Goal: Task Accomplishment & Management: Use online tool/utility

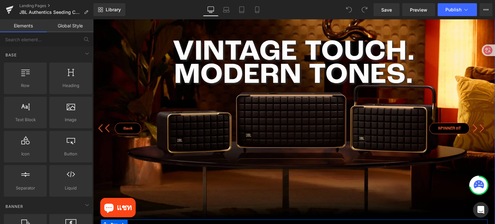
scroll to position [32, 0]
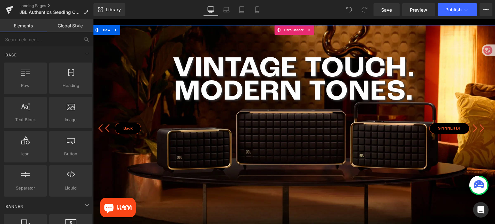
click at [340, 120] on span "VINTAGE TOUCH. MODERN TONES. Heading THE JBL AUTHENTICS Heading แรงบันดาลใจย้อน…" at bounding box center [294, 190] width 402 height 267
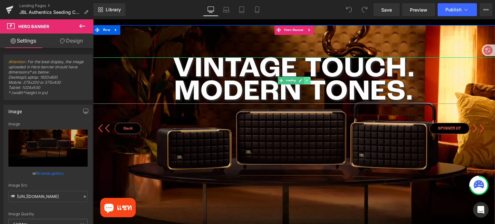
click at [306, 79] on icon at bounding box center [307, 81] width 4 height 4
click at [309, 81] on icon at bounding box center [311, 81] width 4 height 4
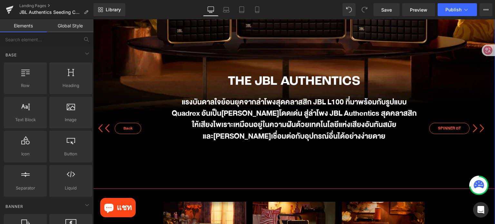
scroll to position [129, 0]
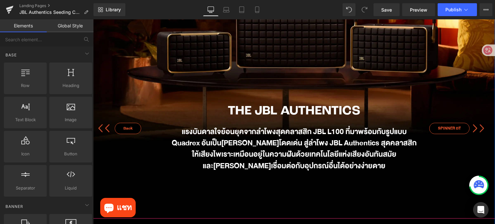
click at [283, 114] on div "THE JBL AUTHENTICS Heading" at bounding box center [294, 111] width 248 height 17
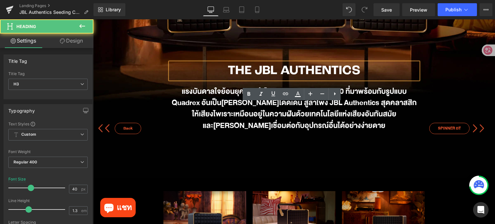
scroll to position [290, 0]
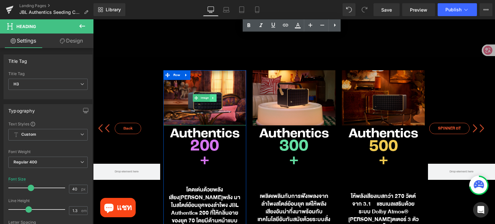
click at [212, 99] on icon at bounding box center [213, 98] width 4 height 4
click at [215, 99] on icon at bounding box center [217, 98] width 4 height 4
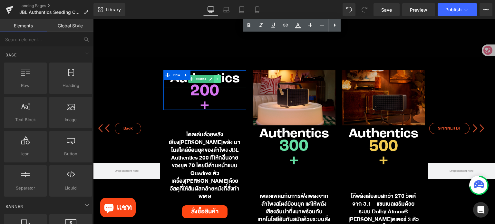
click at [216, 80] on icon at bounding box center [218, 79] width 4 height 4
click at [218, 80] on link at bounding box center [221, 79] width 7 height 8
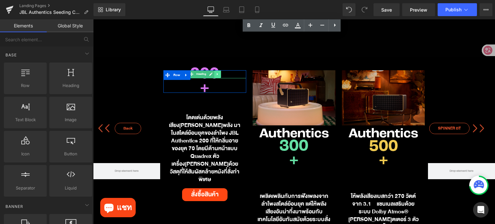
click at [216, 74] on icon at bounding box center [218, 74] width 4 height 4
click at [220, 74] on icon at bounding box center [222, 75] width 4 height 4
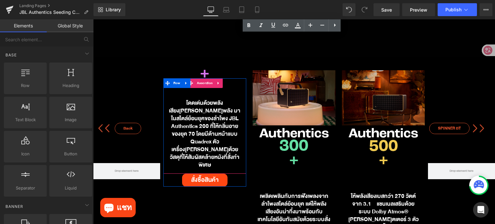
click at [218, 84] on link at bounding box center [218, 83] width 8 height 10
click at [220, 80] on link at bounding box center [223, 83] width 8 height 10
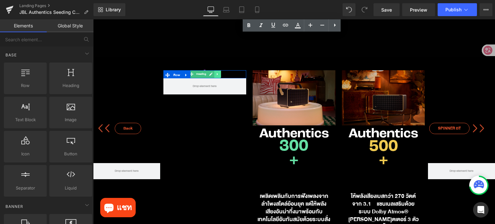
click at [216, 75] on icon at bounding box center [218, 74] width 4 height 4
click at [220, 74] on icon at bounding box center [222, 74] width 4 height 4
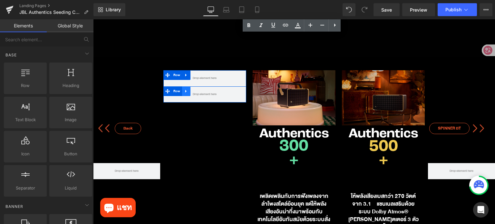
click at [184, 90] on icon at bounding box center [186, 91] width 5 height 5
click at [201, 91] on icon at bounding box center [203, 91] width 5 height 5
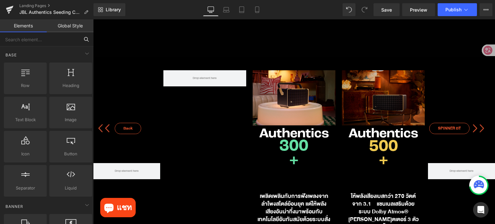
click at [46, 41] on input "text" at bounding box center [39, 39] width 79 height 14
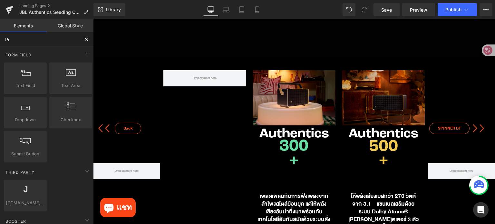
type input "Pro"
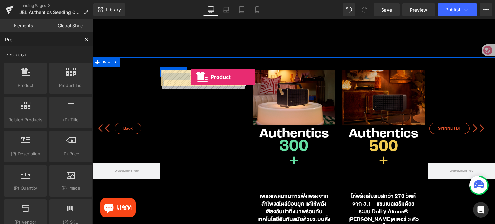
drag, startPoint x: 121, startPoint y: 100, endPoint x: 191, endPoint y: 77, distance: 73.2
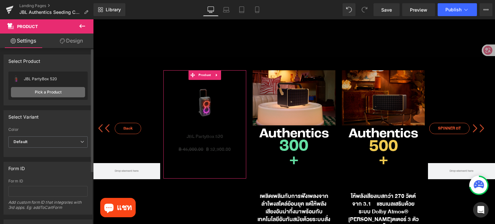
click at [68, 90] on link "Pick a Product" at bounding box center [48, 92] width 74 height 10
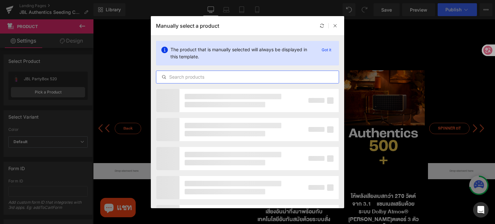
click at [232, 77] on input "text" at bounding box center [247, 77] width 182 height 8
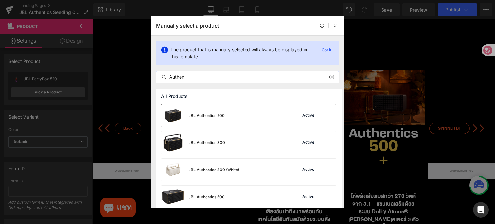
type input "Authen"
click at [245, 114] on div "JBL Authentics 200 Active" at bounding box center [248, 115] width 175 height 23
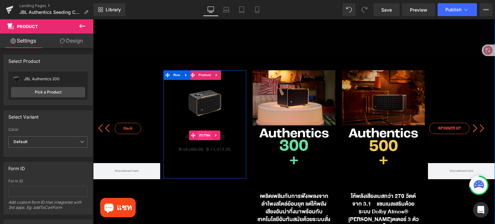
click at [206, 136] on span "(P) Title" at bounding box center [205, 136] width 15 height 10
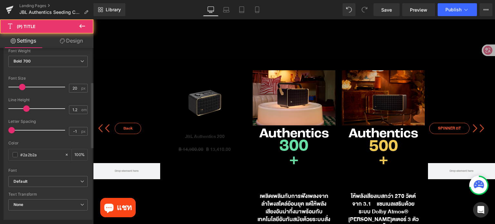
scroll to position [129, 0]
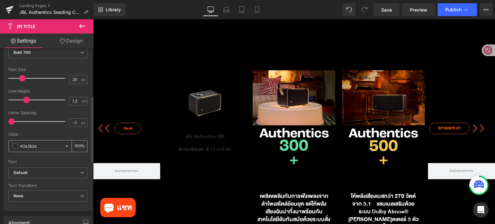
click at [16, 147] on span at bounding box center [15, 145] width 5 height 5
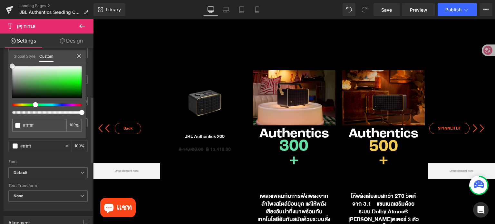
scroll to position [116, 0]
drag, startPoint x: 20, startPoint y: 74, endPoint x: 0, endPoint y: 54, distance: 28.0
click at [0, 54] on div "Typography Text Styles Custom Custom Setup Global Style Custom Setup Global Sty…" at bounding box center [48, 113] width 96 height 221
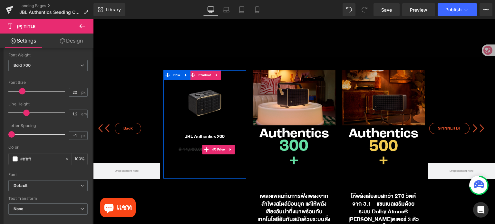
drag, startPoint x: 217, startPoint y: 153, endPoint x: 116, endPoint y: 153, distance: 100.6
click at [216, 153] on span "(P) Price" at bounding box center [219, 150] width 16 height 10
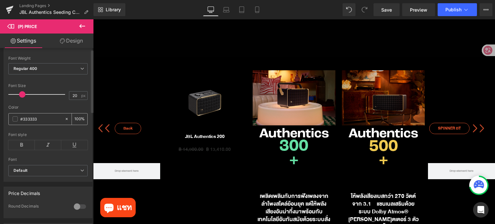
scroll to position [129, 0]
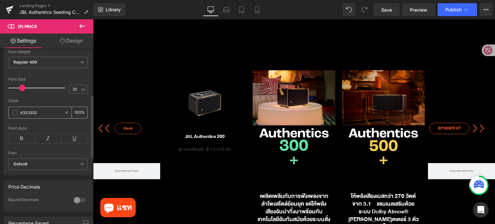
click at [15, 115] on span at bounding box center [15, 112] width 5 height 5
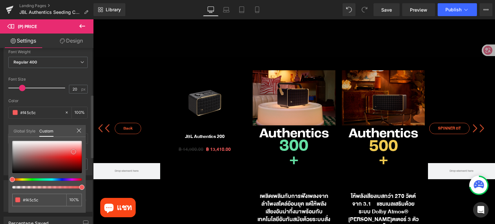
drag, startPoint x: 55, startPoint y: 153, endPoint x: 73, endPoint y: 151, distance: 18.1
click at [73, 151] on div at bounding box center [47, 157] width 70 height 32
click at [417, 13] on link "Preview" at bounding box center [418, 9] width 33 height 13
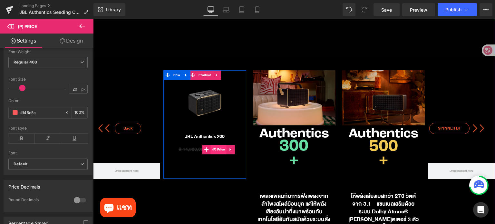
click at [211, 148] on span "(P) Price" at bounding box center [219, 150] width 16 height 10
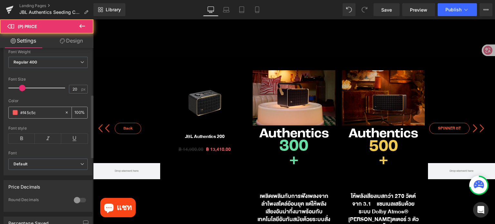
click at [37, 113] on input "#333333" at bounding box center [40, 112] width 41 height 7
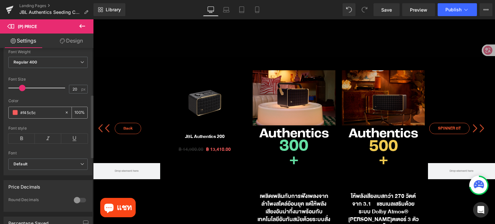
click at [38, 113] on input "#333333" at bounding box center [40, 112] width 41 height 7
paste input "eb562e"
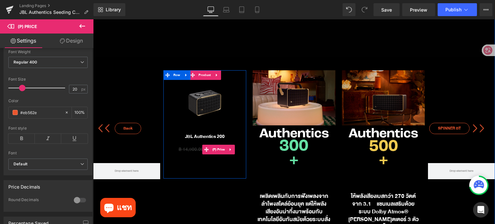
type input "#eb562e"
click at [224, 171] on div "Sale Off (P) Image JBL Authentics 200 (P) Title ฿ 14,900.00 ฿ 13,410.00 (P) Pri…" at bounding box center [204, 124] width 83 height 108
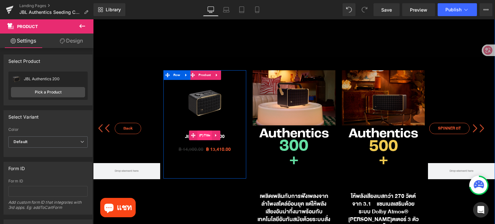
click at [206, 136] on span "(P) Title" at bounding box center [205, 136] width 15 height 10
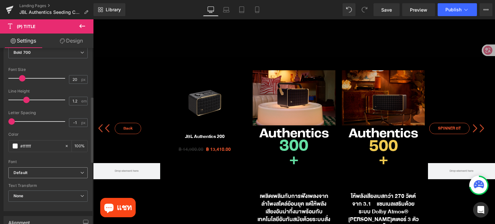
click at [56, 171] on b "Default" at bounding box center [47, 172] width 67 height 5
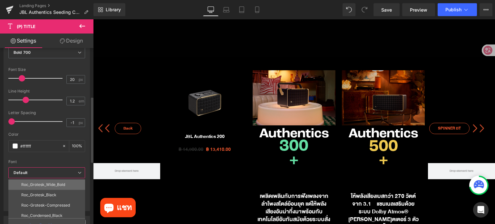
scroll to position [32, 0]
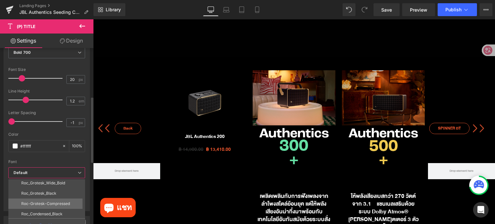
click at [59, 200] on li "Roc-Grotesk-Compressed" at bounding box center [48, 204] width 80 height 10
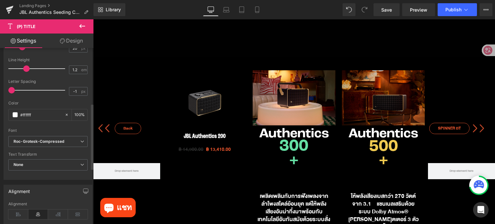
scroll to position [161, 0]
click at [51, 165] on span "None" at bounding box center [47, 163] width 79 height 11
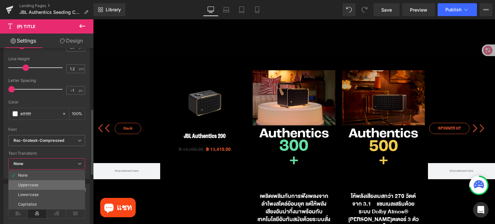
click at [51, 184] on li "Uppercase" at bounding box center [46, 185] width 77 height 10
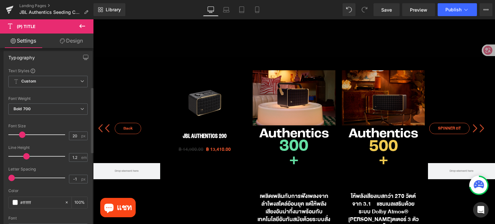
scroll to position [64, 0]
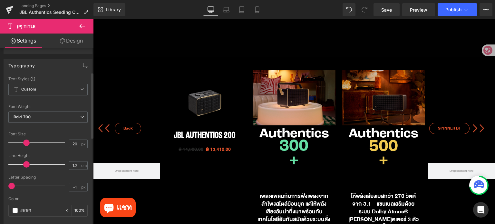
drag, startPoint x: 22, startPoint y: 141, endPoint x: 26, endPoint y: 143, distance: 4.3
click at [26, 143] on span at bounding box center [26, 143] width 6 height 6
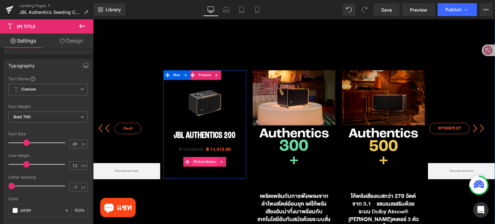
click at [203, 162] on span "(P) Cart Button" at bounding box center [205, 162] width 26 height 10
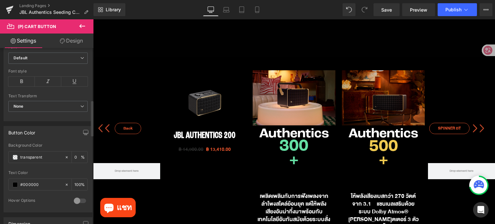
scroll to position [258, 0]
click at [16, 155] on span at bounding box center [15, 156] width 5 height 5
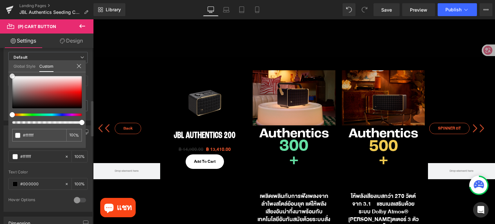
drag, startPoint x: 30, startPoint y: 97, endPoint x: 10, endPoint y: 67, distance: 35.8
click at [10, 67] on div "Global Style Custom Setup Global Style transparent 0 %" at bounding box center [46, 70] width 77 height 20
click at [78, 67] on icon at bounding box center [78, 65] width 5 height 5
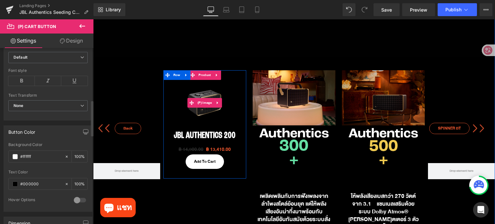
click at [203, 104] on span "(P) Image" at bounding box center [205, 103] width 18 height 10
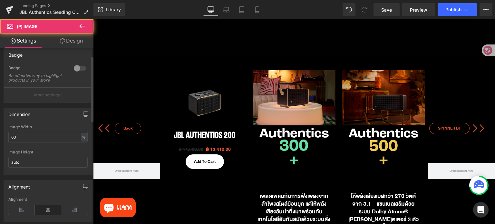
scroll to position [64, 0]
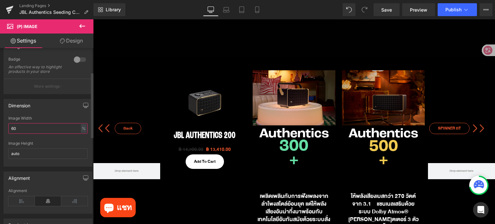
drag, startPoint x: 5, startPoint y: 131, endPoint x: 0, endPoint y: 131, distance: 4.8
click at [0, 131] on div "Dimension 60% Image Width 60 % % px auto Image Height auto" at bounding box center [48, 130] width 96 height 73
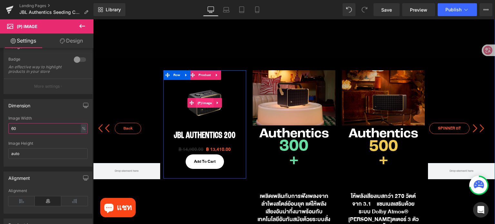
click at [201, 103] on span "(P) Image" at bounding box center [205, 103] width 18 height 10
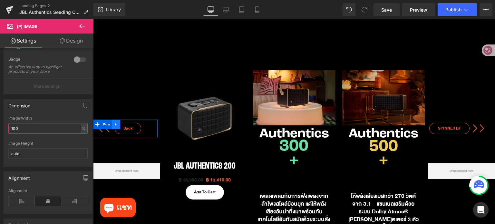
type input "100"
click at [116, 123] on icon at bounding box center [116, 124] width 5 height 5
click at [132, 125] on icon at bounding box center [133, 124] width 5 height 5
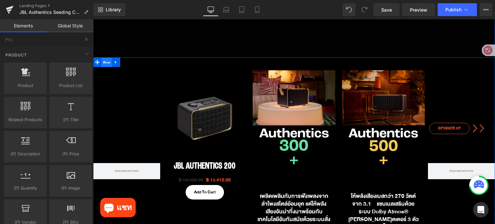
click at [106, 65] on span "Row" at bounding box center [107, 63] width 10 height 10
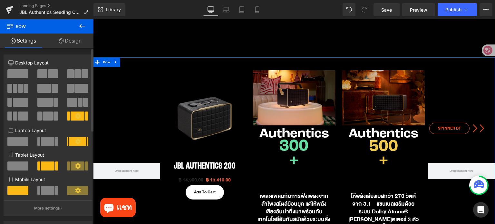
click at [74, 76] on span at bounding box center [77, 73] width 6 height 9
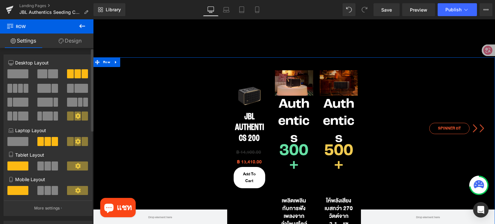
click at [44, 72] on span at bounding box center [42, 73] width 10 height 9
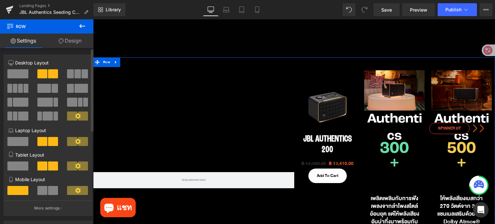
click at [75, 77] on span at bounding box center [77, 73] width 6 height 9
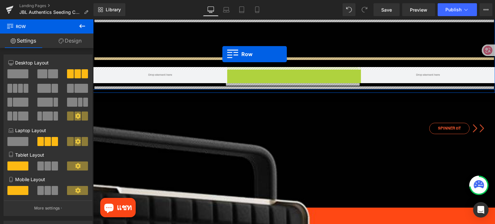
drag, startPoint x: 228, startPoint y: 72, endPoint x: 222, endPoint y: 54, distance: 18.2
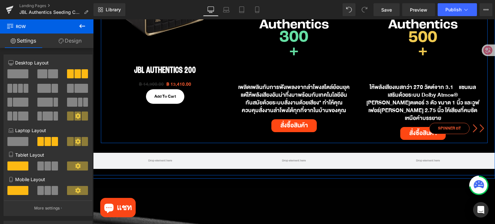
scroll to position [419, 0]
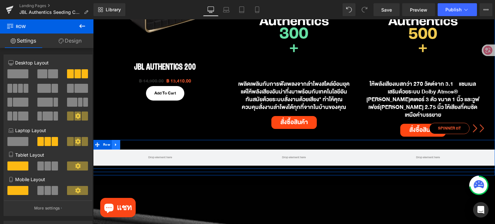
click at [116, 140] on link at bounding box center [116, 145] width 8 height 10
click at [131, 142] on icon at bounding box center [133, 144] width 5 height 5
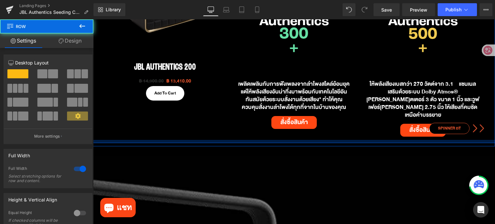
click at [124, 140] on div at bounding box center [294, 141] width 402 height 3
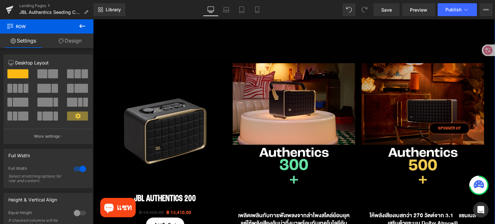
scroll to position [290, 0]
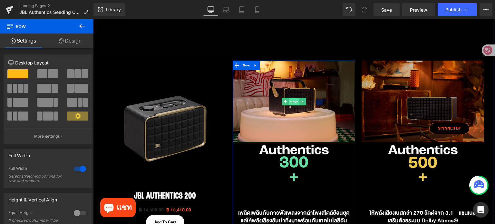
click at [291, 102] on span "Image" at bounding box center [294, 102] width 10 height 8
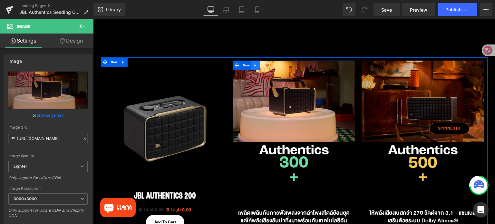
click at [255, 65] on icon at bounding box center [255, 65] width 5 height 5
click at [270, 66] on icon at bounding box center [272, 65] width 5 height 5
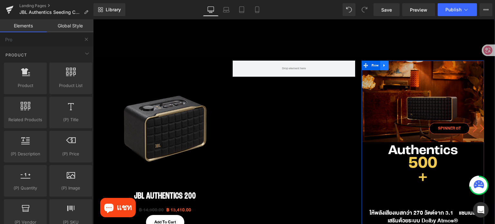
click at [385, 67] on link at bounding box center [384, 66] width 8 height 10
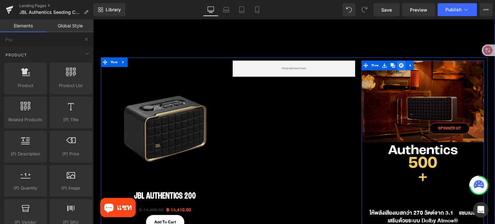
click at [399, 66] on icon at bounding box center [401, 65] width 5 height 5
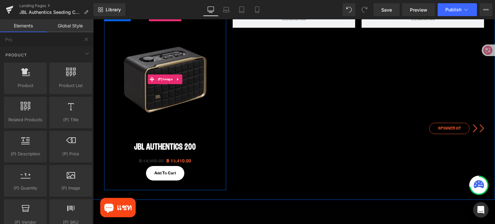
scroll to position [355, 0]
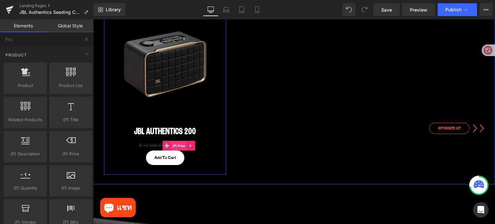
click at [174, 144] on span "(P) Price" at bounding box center [179, 146] width 16 height 10
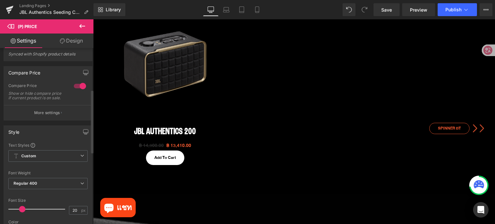
scroll to position [0, 0]
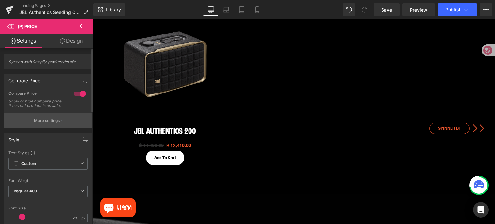
click at [56, 123] on p "More settings" at bounding box center [47, 121] width 26 height 6
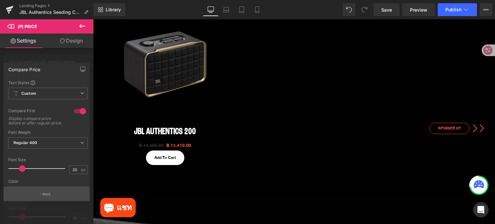
click at [57, 193] on button "Back" at bounding box center [47, 194] width 86 height 15
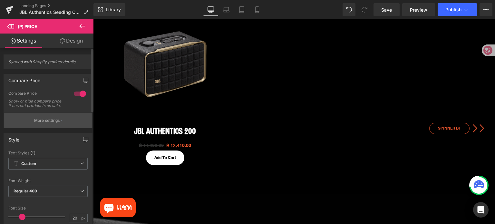
click at [66, 120] on button "More settings" at bounding box center [48, 120] width 88 height 15
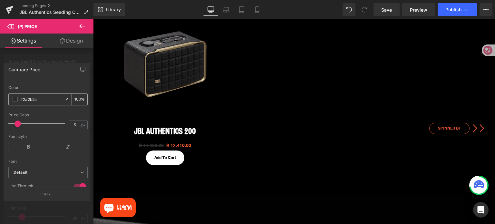
scroll to position [97, 0]
click at [13, 98] on span at bounding box center [15, 96] width 5 height 5
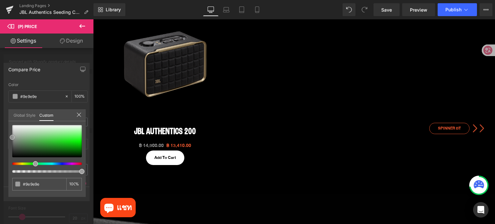
drag, startPoint x: 14, startPoint y: 147, endPoint x: 0, endPoint y: 135, distance: 18.5
click at [0, 135] on div "Compare Price Text Styles Custom Custom Setup Global Style Custom Setup Global …" at bounding box center [46, 129] width 93 height 142
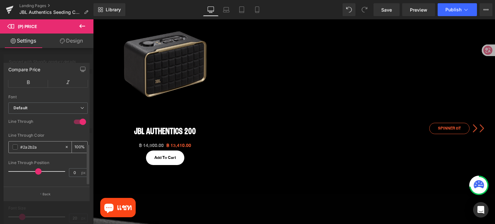
scroll to position [168, 0]
click at [12, 141] on div "#2a2b2a" at bounding box center [37, 145] width 56 height 11
click at [14, 143] on span at bounding box center [15, 145] width 5 height 5
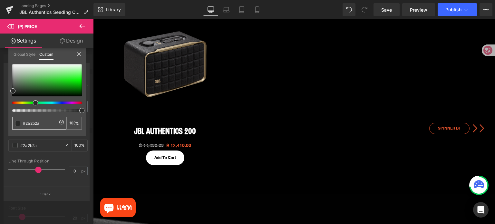
click at [47, 122] on input "#2a2b2a" at bounding box center [40, 123] width 34 height 7
paste input "eb562e"
type input "#eb562e"
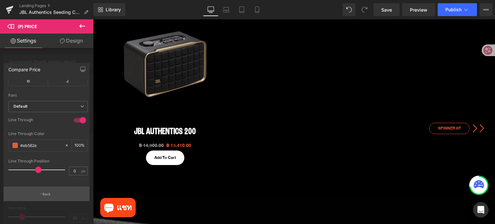
click at [63, 191] on button "Back" at bounding box center [47, 194] width 86 height 15
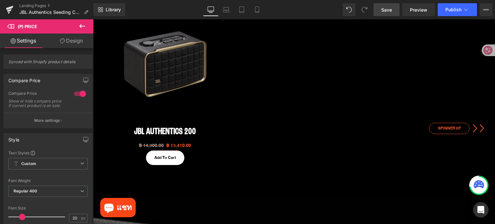
drag, startPoint x: 387, startPoint y: 10, endPoint x: 385, endPoint y: 4, distance: 6.3
click at [387, 10] on span "Save" at bounding box center [386, 9] width 11 height 7
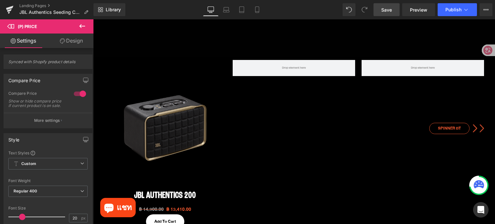
scroll to position [290, 0]
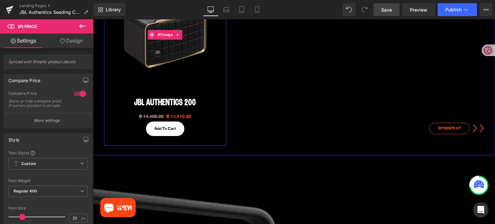
scroll to position [387, 0]
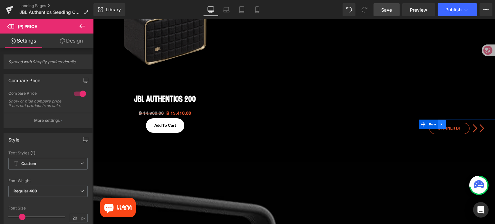
click at [438, 121] on link at bounding box center [442, 125] width 8 height 10
click at [456, 124] on icon at bounding box center [458, 124] width 5 height 5
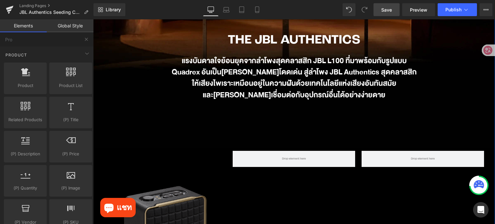
scroll to position [193, 0]
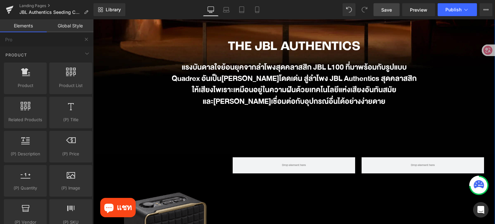
click at [144, 130] on div at bounding box center [294, 9] width 402 height 290
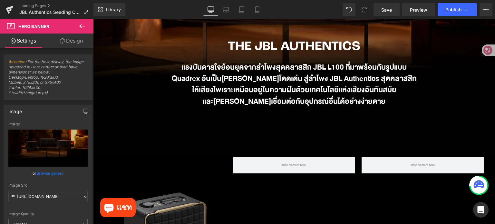
drag, startPoint x: 388, startPoint y: 11, endPoint x: 366, endPoint y: 1, distance: 24.7
click at [388, 11] on span "Save" at bounding box center [386, 9] width 11 height 7
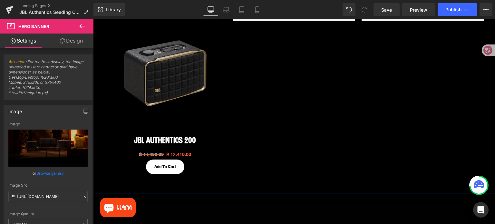
scroll to position [355, 0]
